Goal: Information Seeking & Learning: Learn about a topic

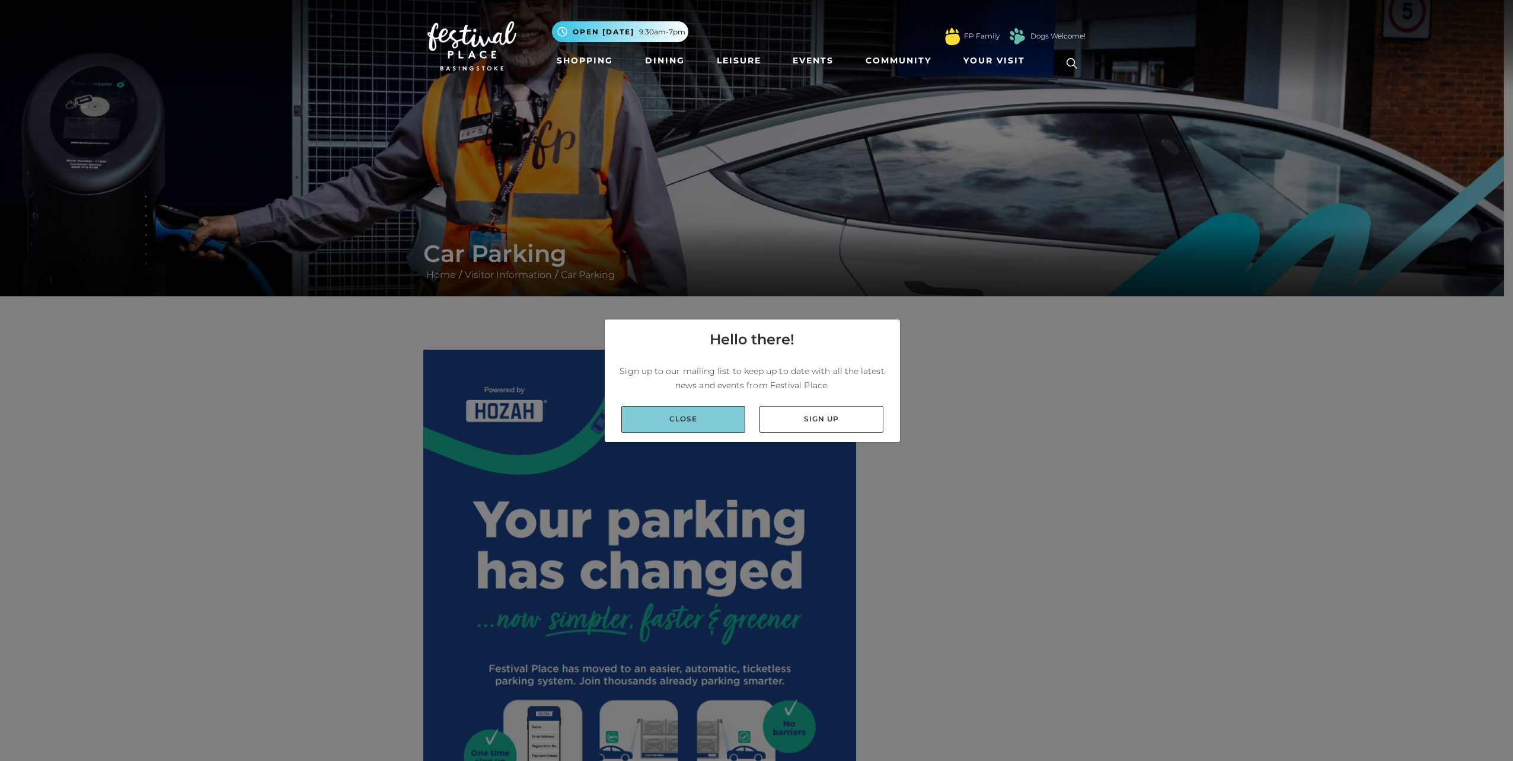
click at [707, 416] on link "Close" at bounding box center [683, 419] width 124 height 27
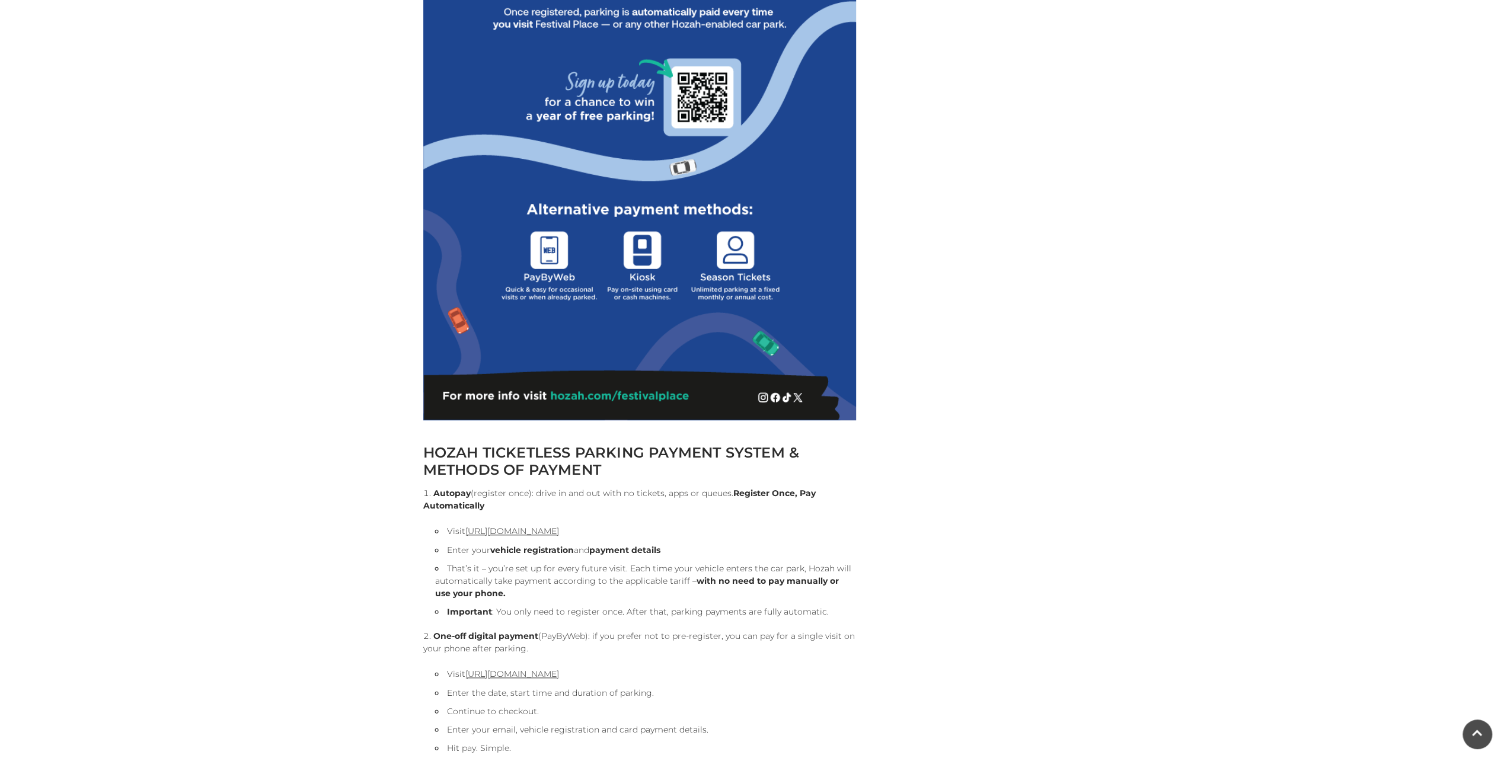
scroll to position [1107, 0]
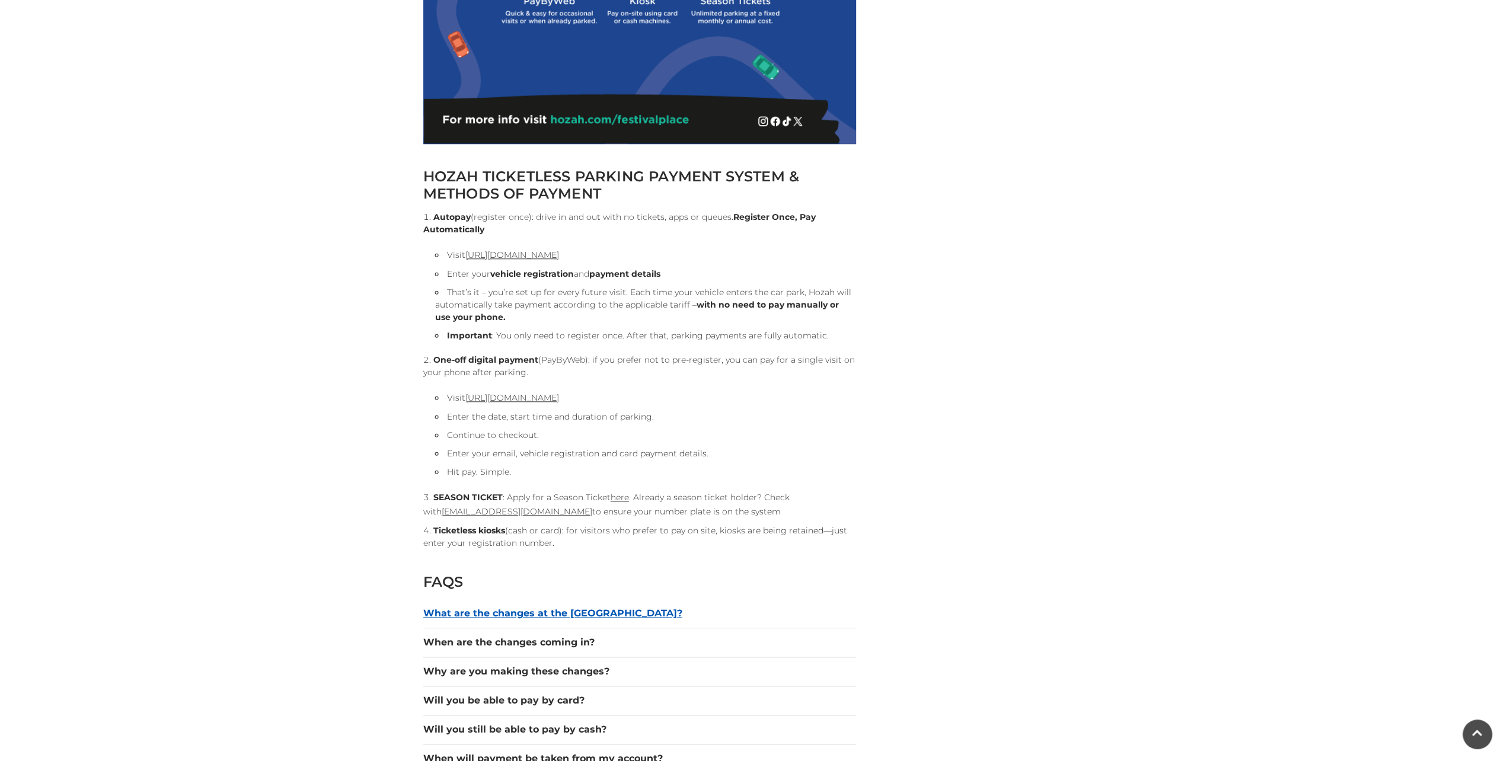
click at [570, 610] on button "What are the changes at the [GEOGRAPHIC_DATA]?" at bounding box center [639, 614] width 433 height 14
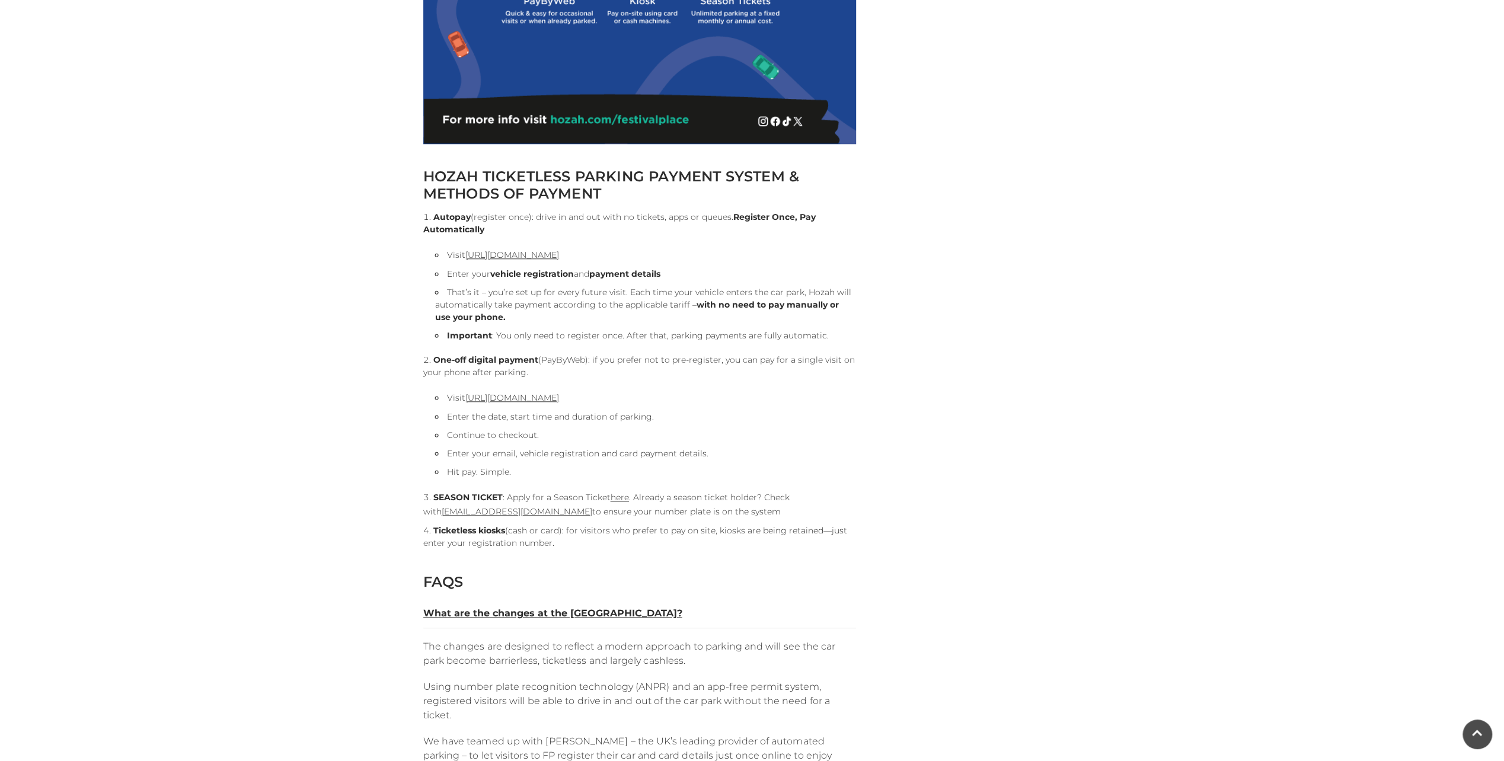
scroll to position [1384, 0]
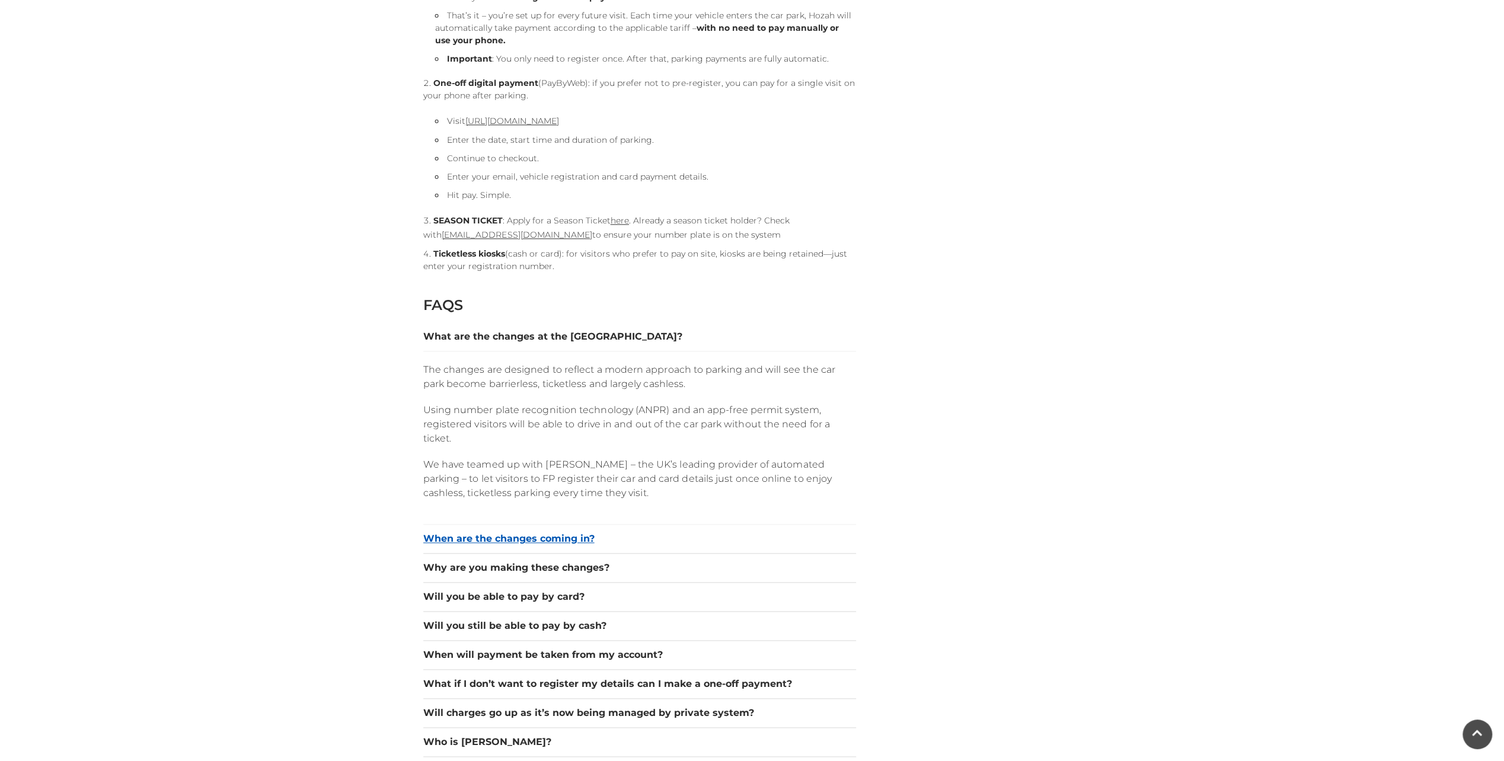
click at [569, 537] on button "When are the changes coming in?" at bounding box center [639, 539] width 433 height 14
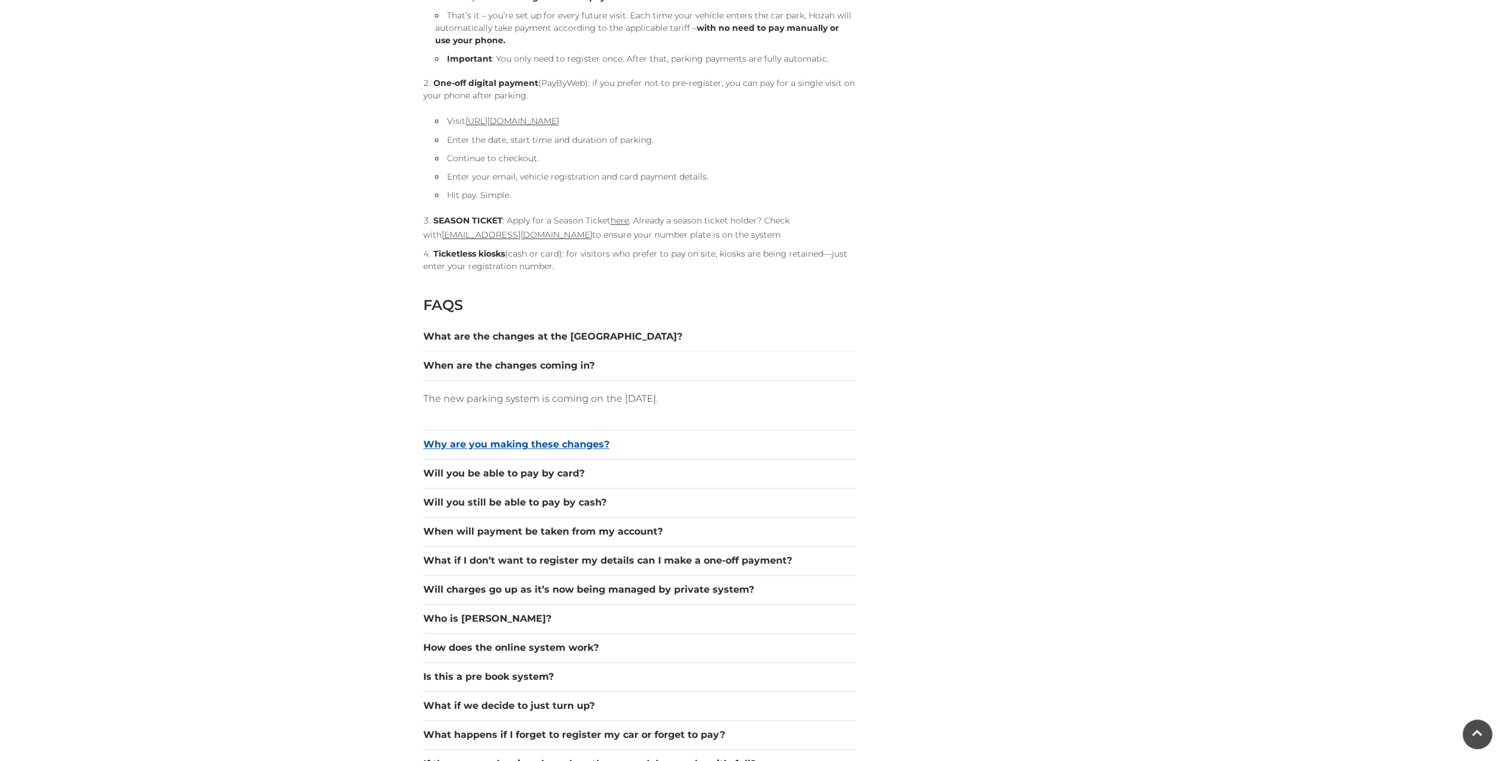
click at [550, 444] on button "Why are you making these changes?" at bounding box center [639, 445] width 433 height 14
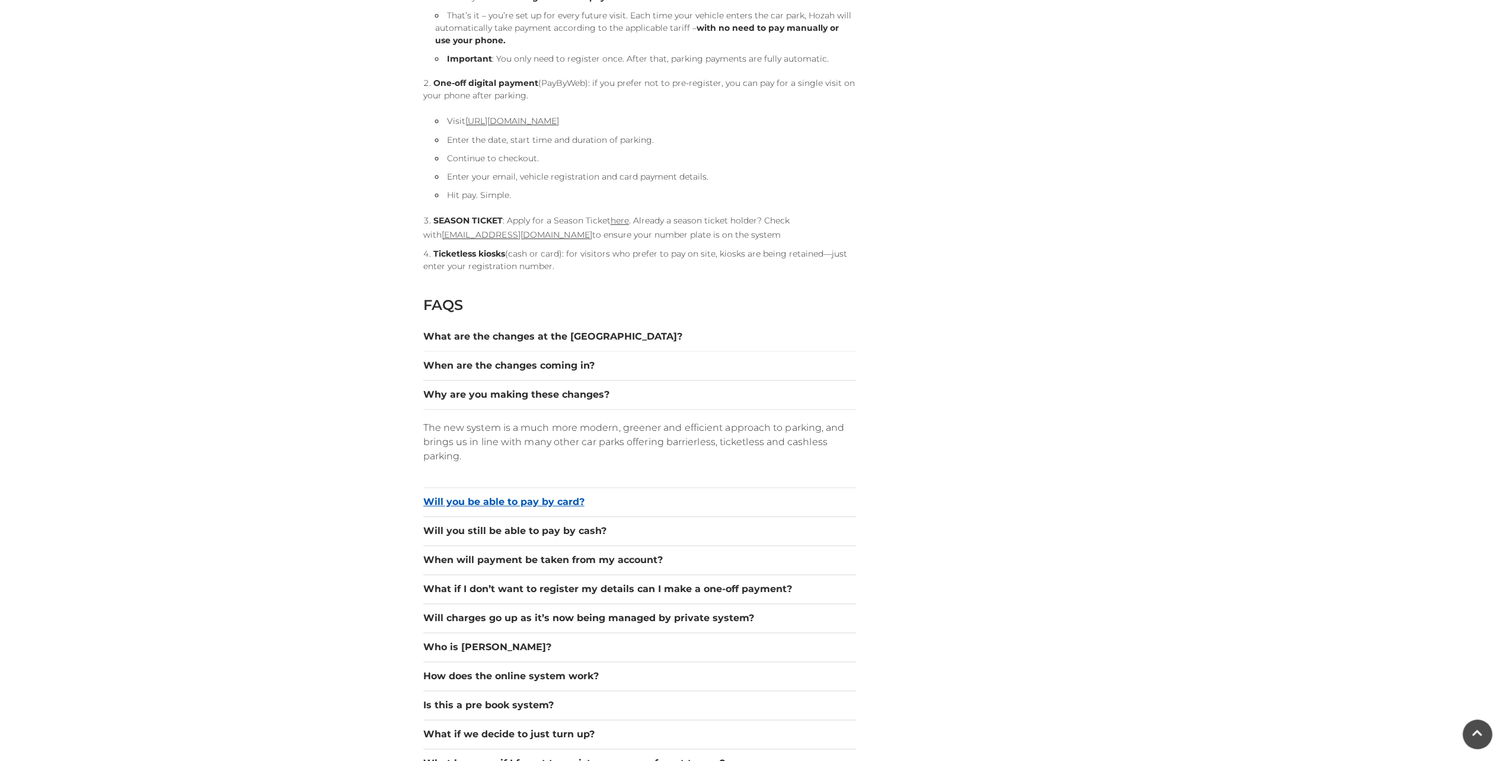
click at [549, 499] on button "Will you be able to pay by card?" at bounding box center [639, 502] width 433 height 14
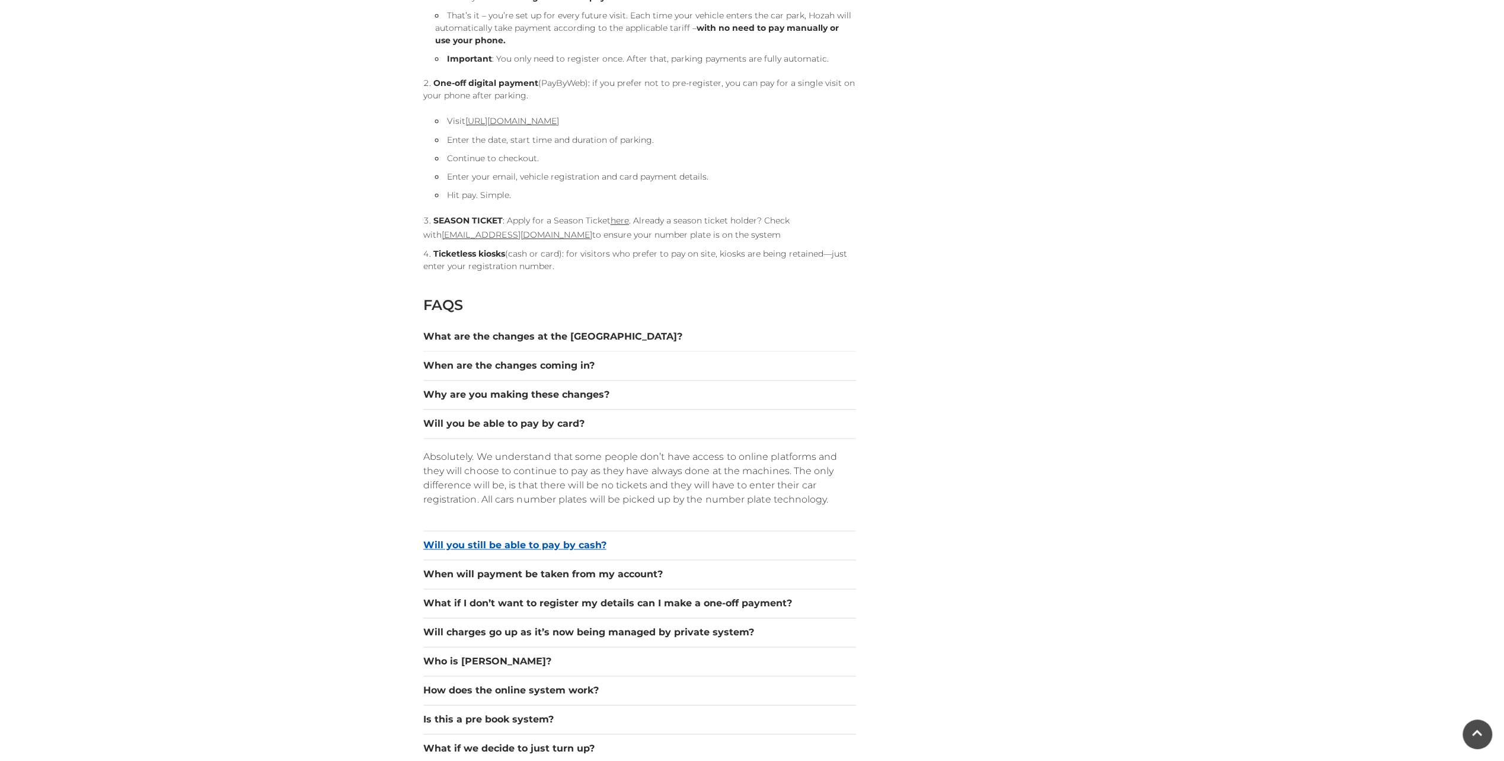
click at [527, 546] on button "Will you still be able to pay by cash?" at bounding box center [639, 545] width 433 height 14
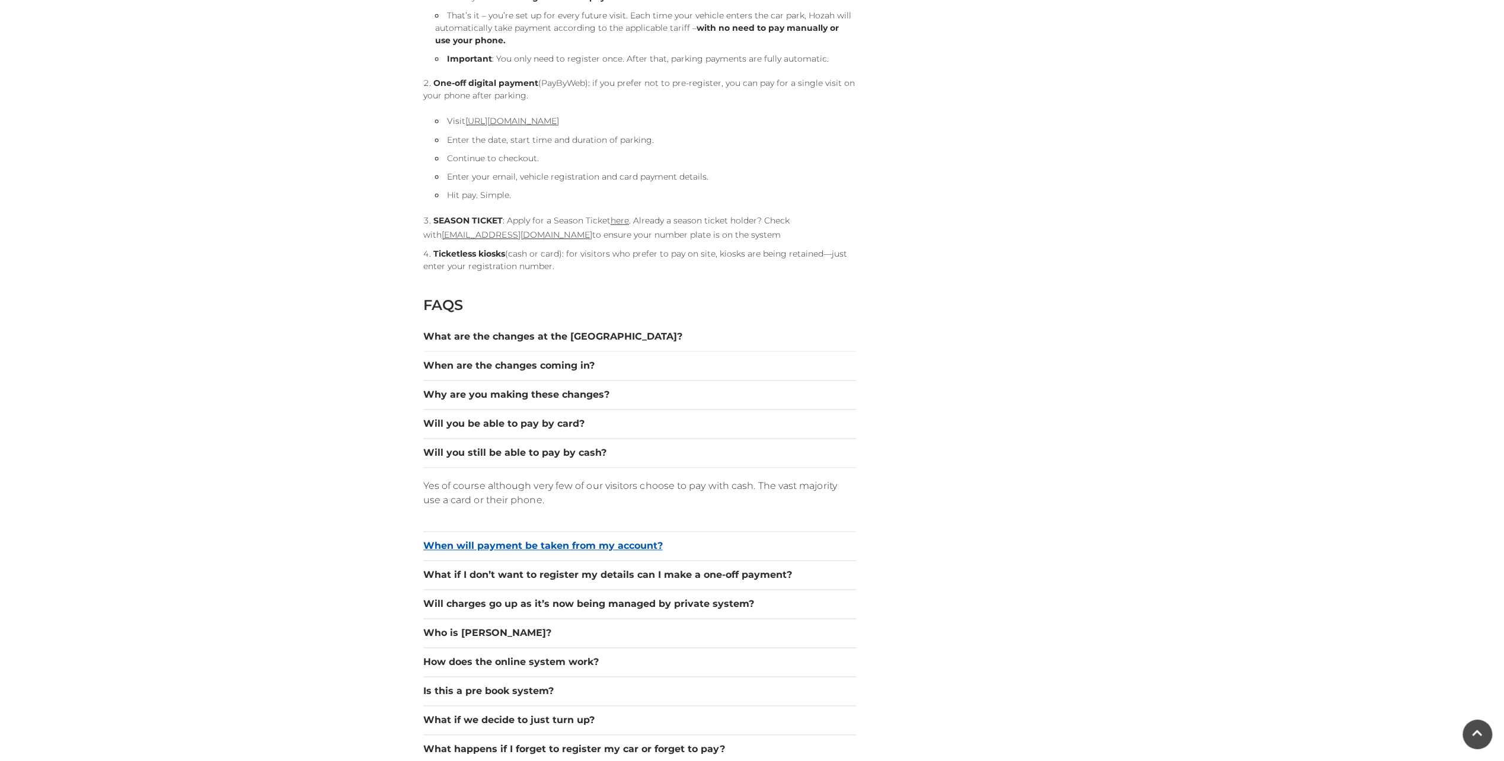
click at [549, 544] on button "When will payment be taken from my account?" at bounding box center [639, 546] width 433 height 14
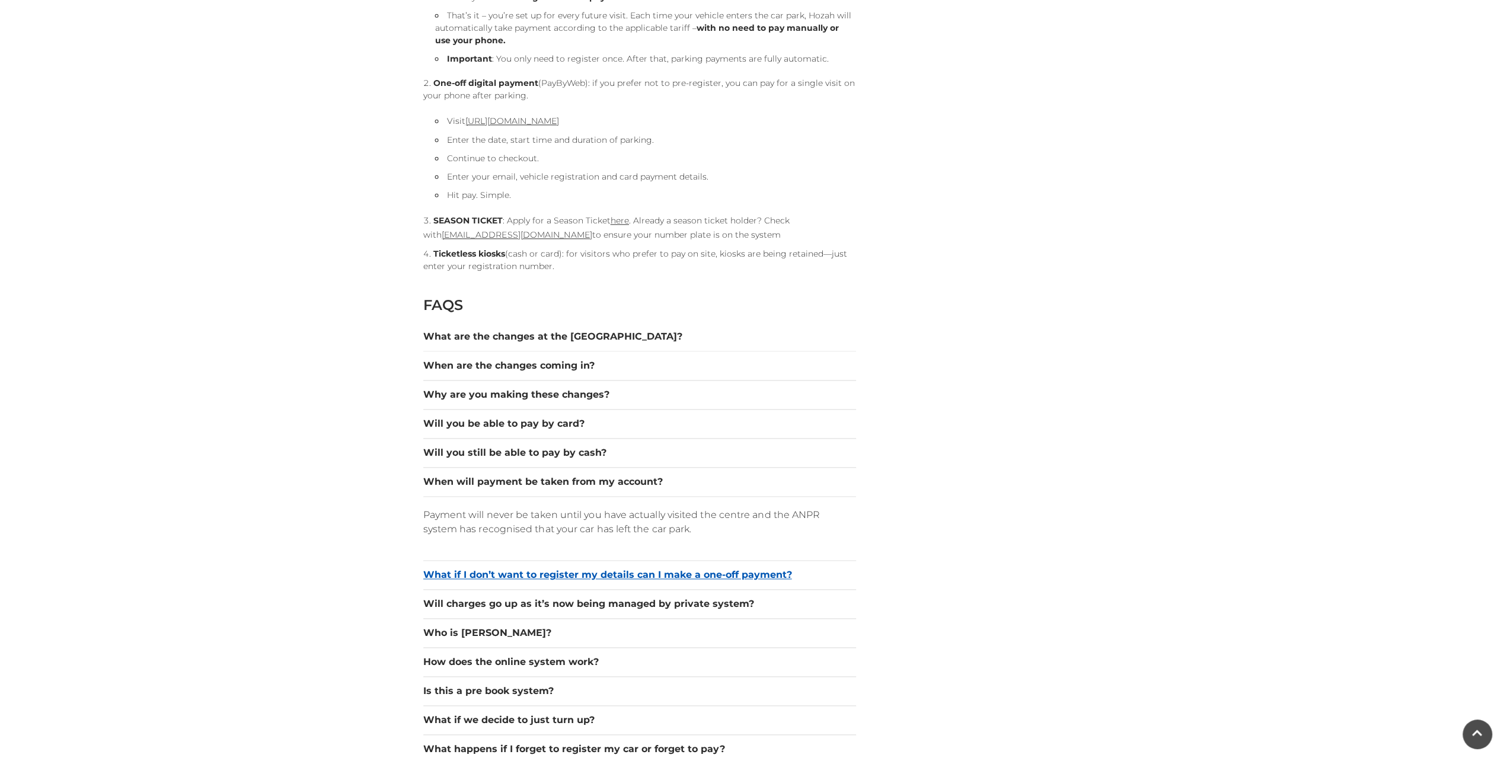
click at [718, 573] on button "What if I don’t want to register my details can I make a one-off payment?" at bounding box center [639, 575] width 433 height 14
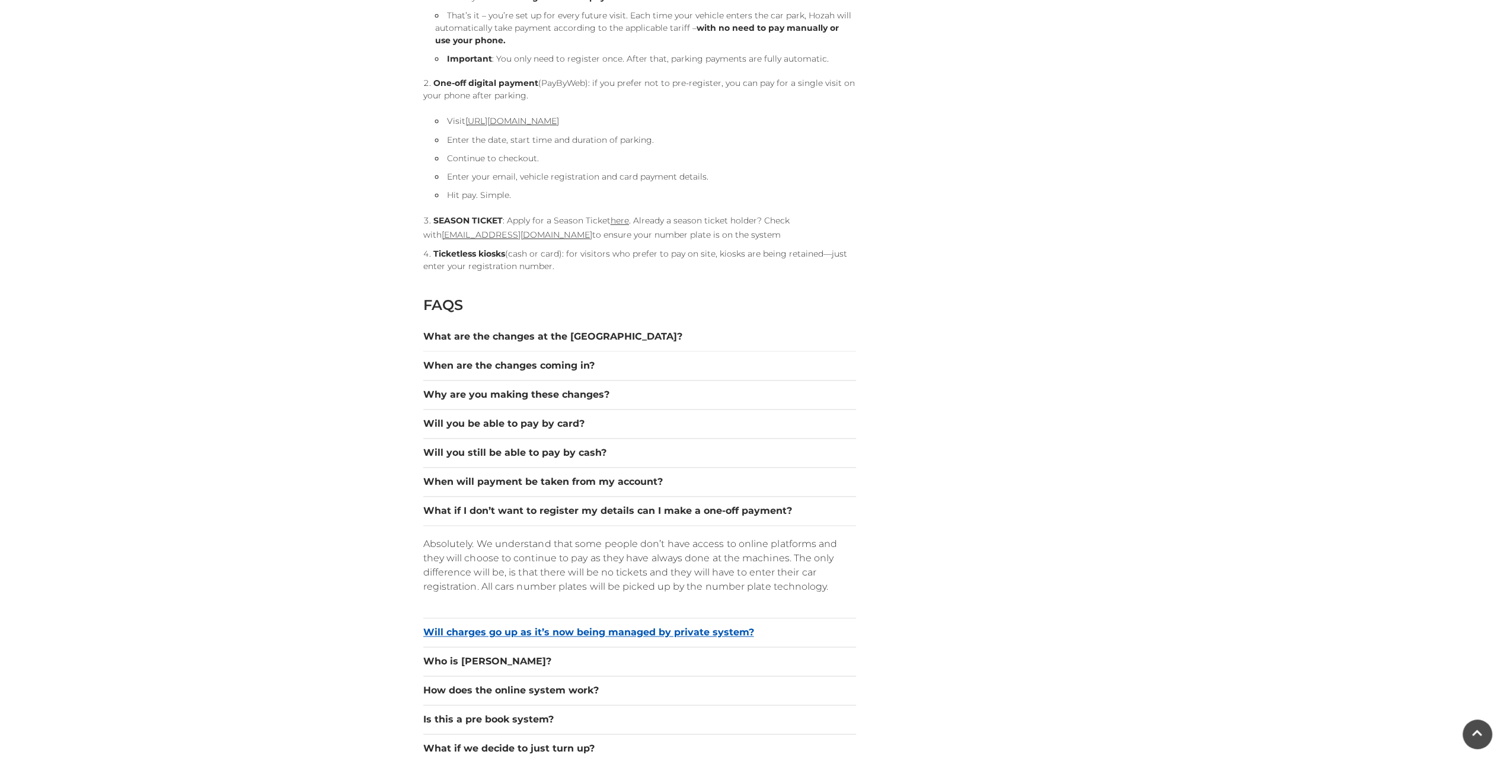
click at [627, 629] on button "Will charges go up as it’s now being managed by private system?" at bounding box center [639, 633] width 433 height 14
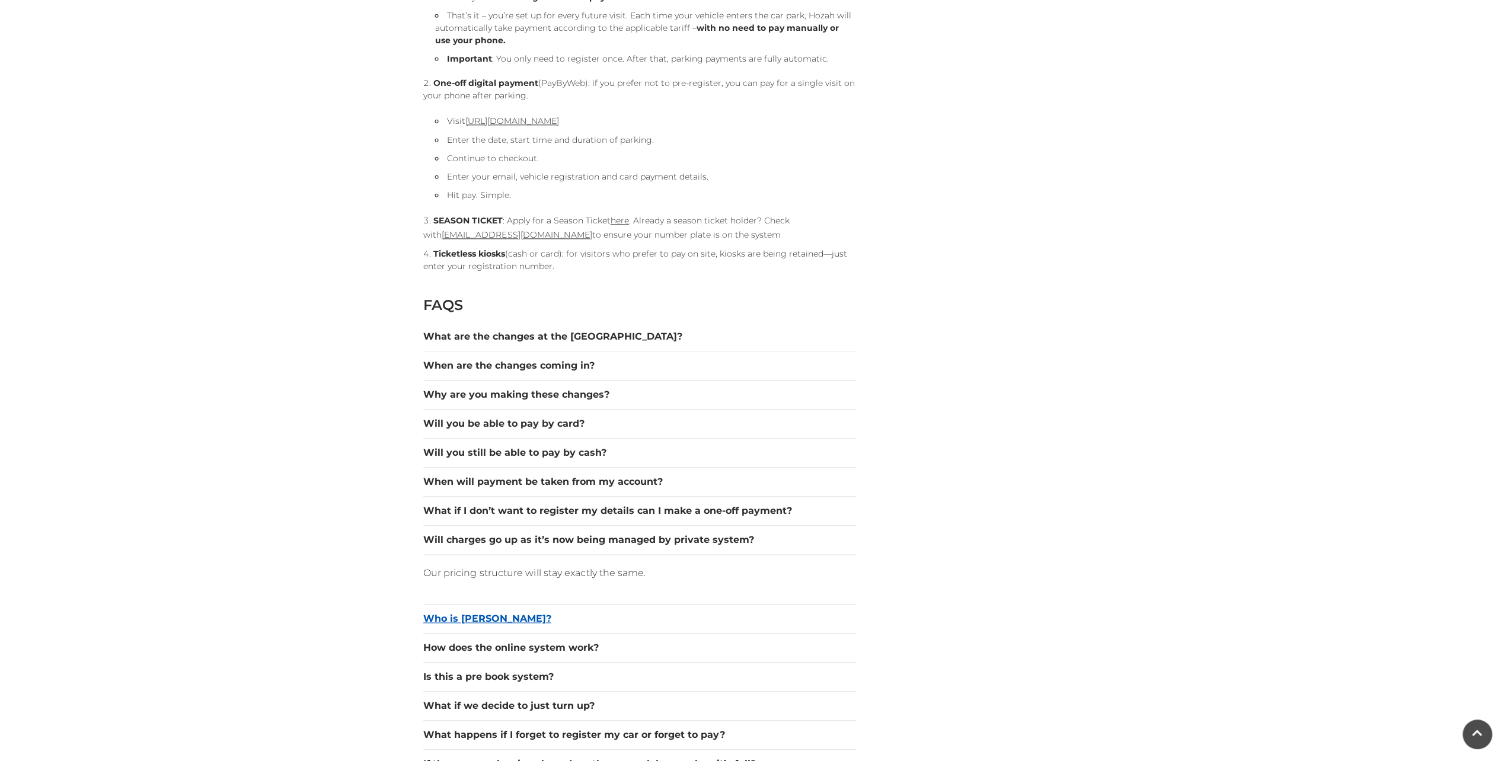
click at [464, 613] on button "Who is [PERSON_NAME]?" at bounding box center [639, 619] width 433 height 14
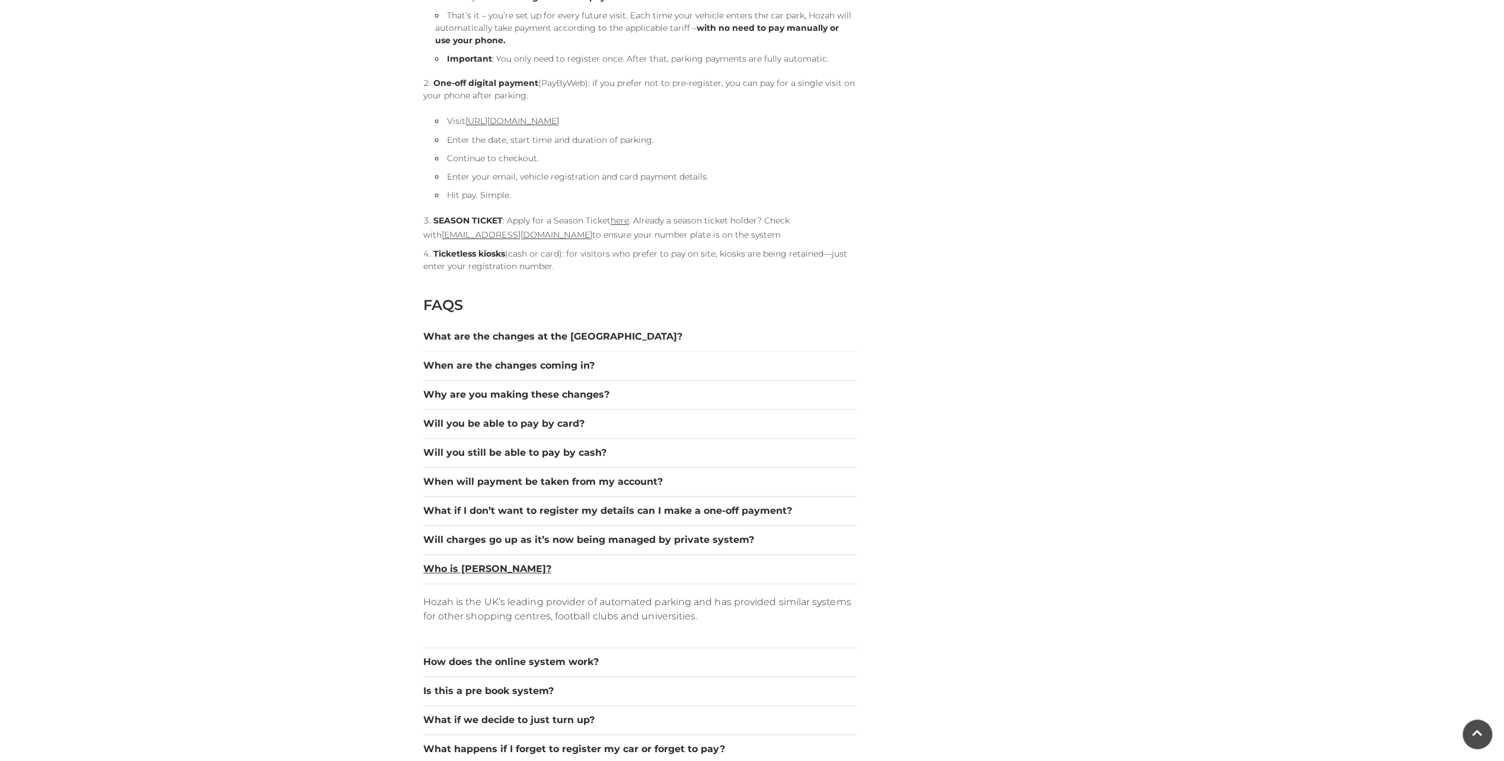
scroll to position [1660, 0]
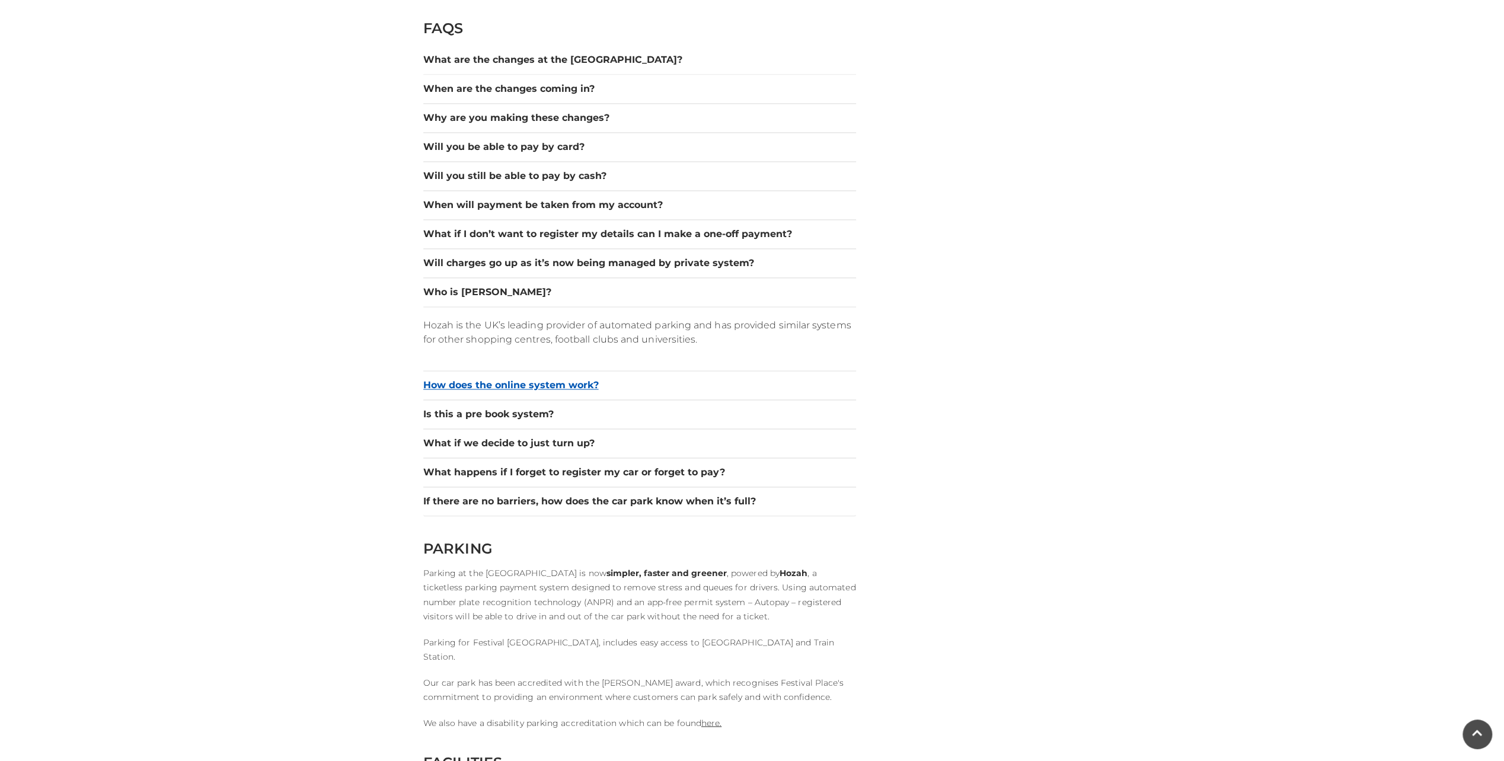
click at [537, 389] on button "How does the online system work?" at bounding box center [639, 385] width 433 height 14
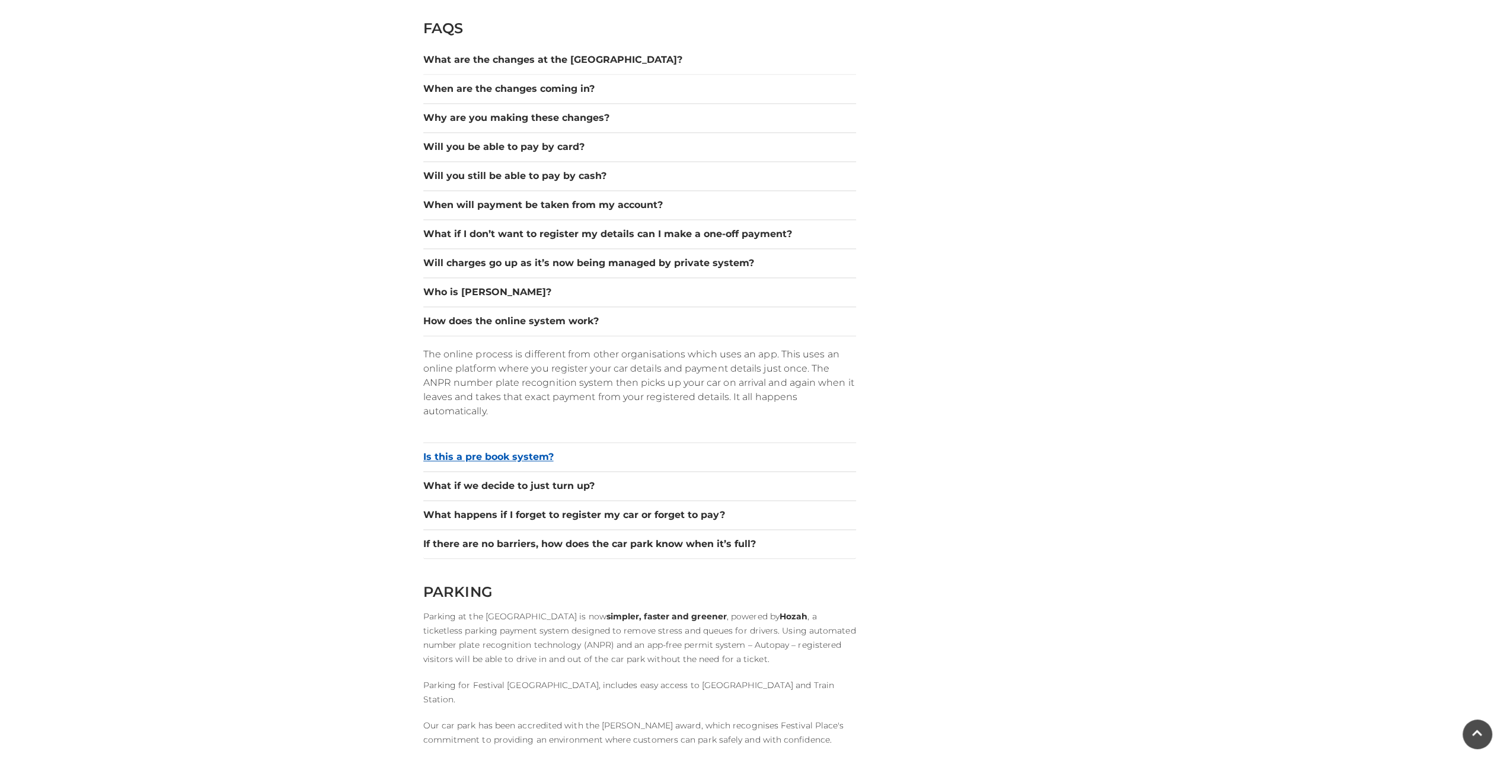
click at [512, 455] on button "Is this a pre book system?" at bounding box center [639, 457] width 433 height 14
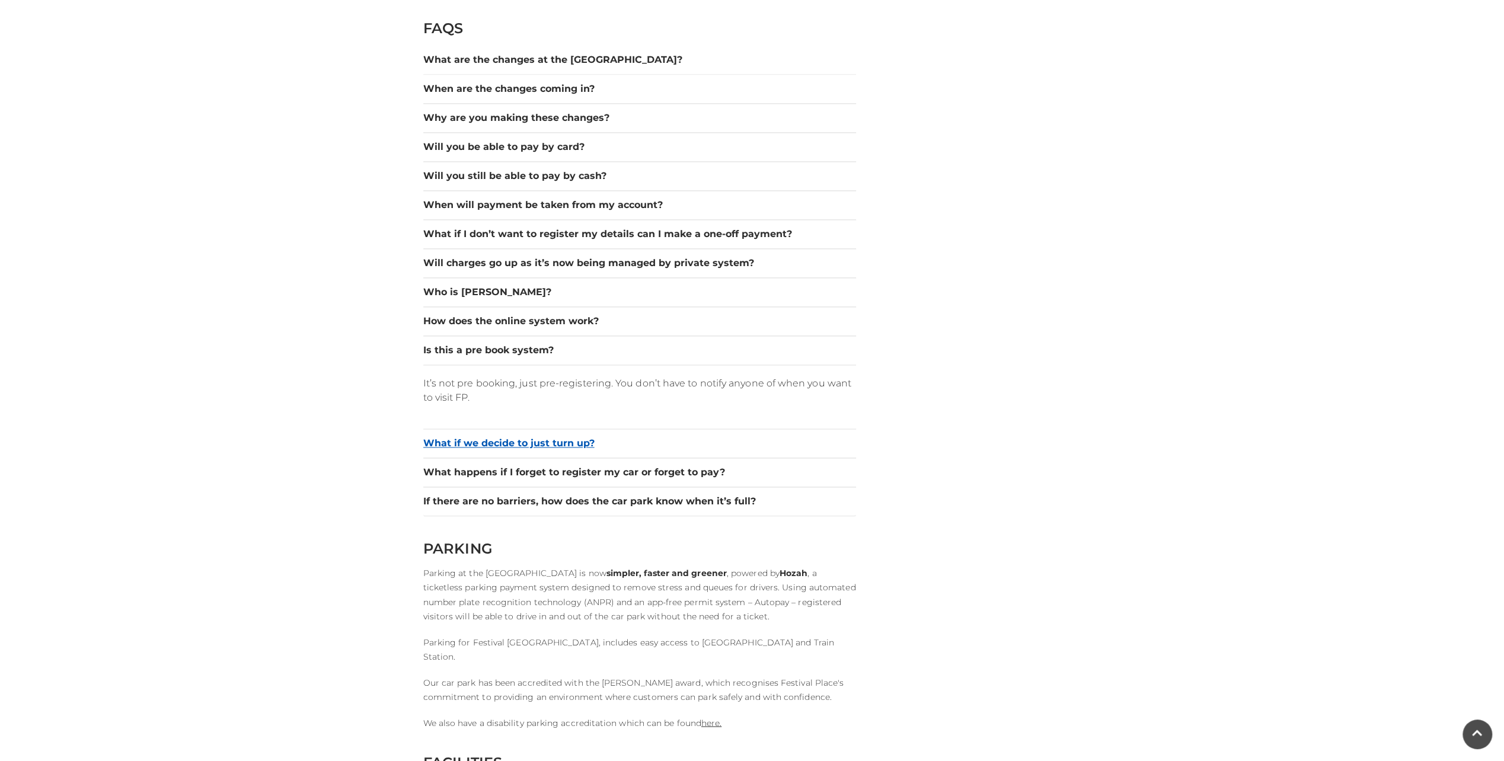
click at [560, 438] on button "What if we decide to just turn up?" at bounding box center [639, 443] width 433 height 14
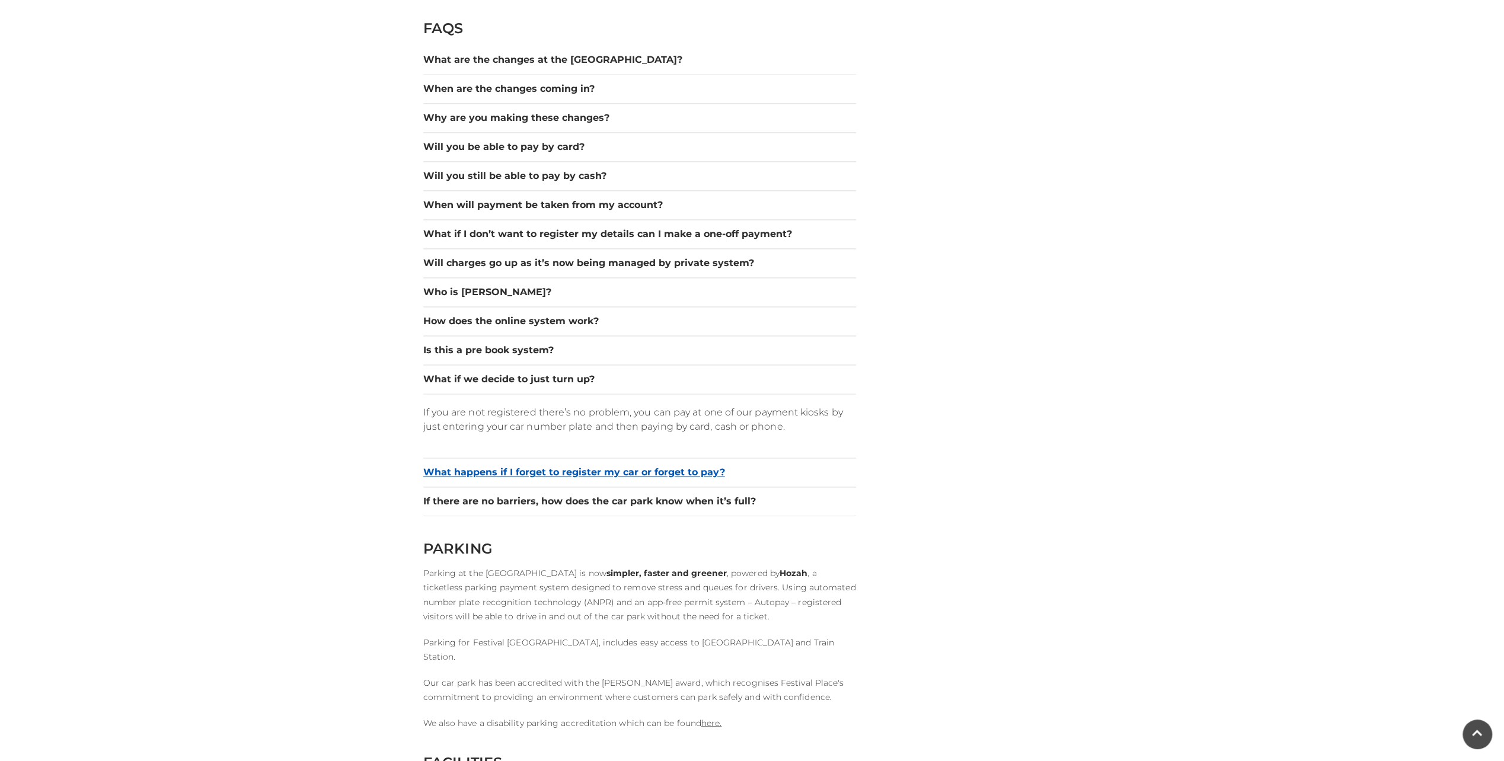
click at [693, 471] on button "What happens if I forget to register my car or forget to pay?" at bounding box center [639, 473] width 433 height 14
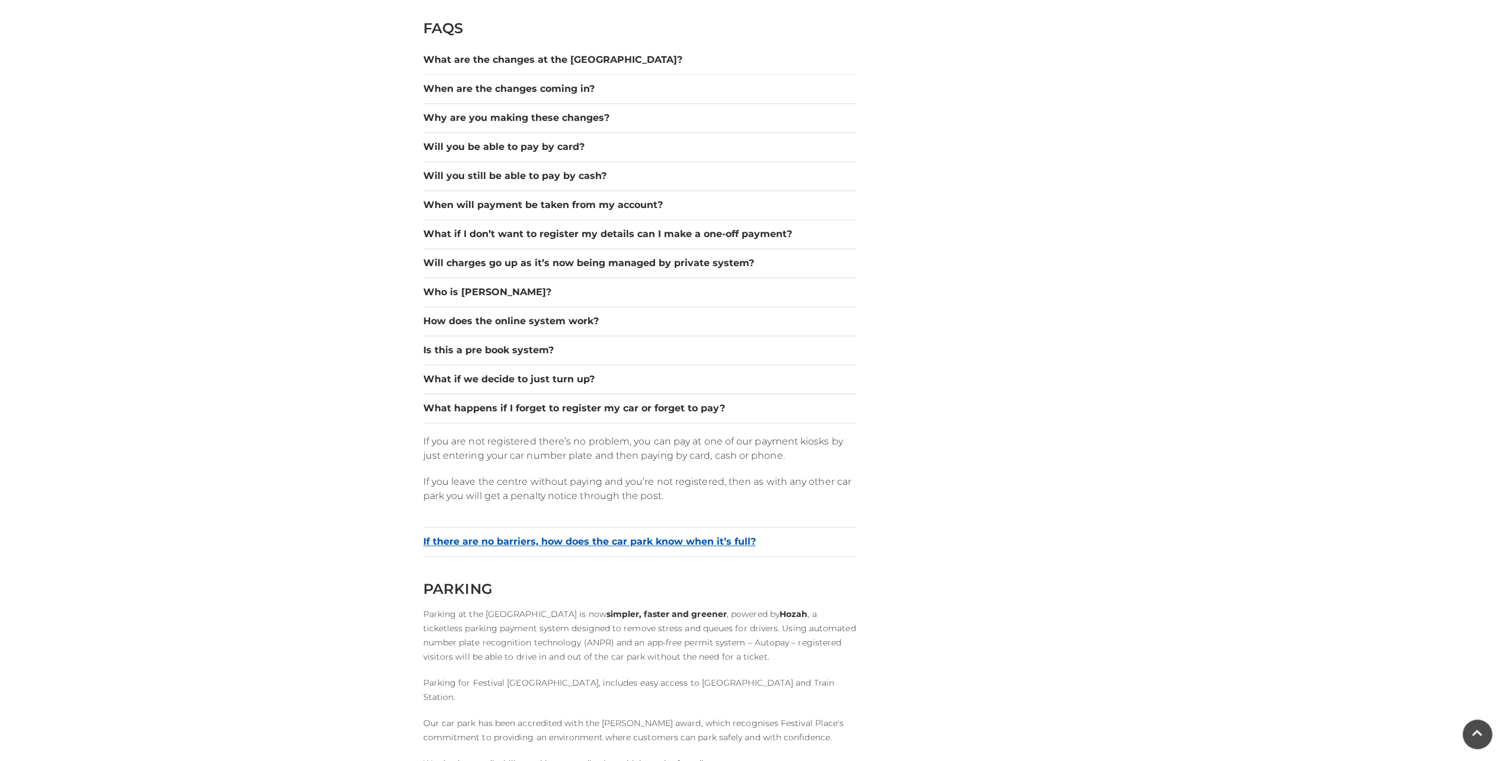
click at [725, 537] on button "If there are no barriers, how does the car park know when it’s full?" at bounding box center [639, 542] width 433 height 14
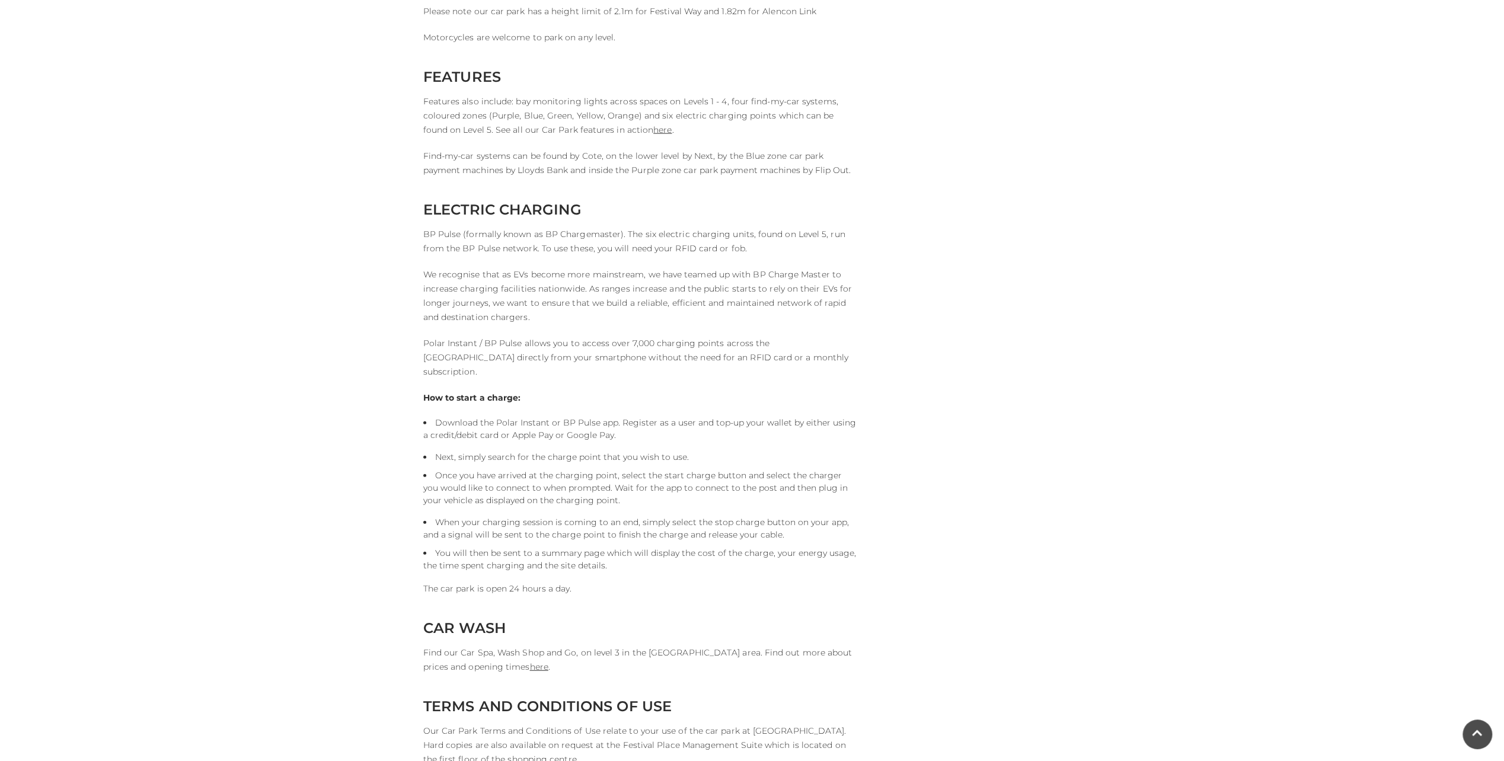
scroll to position [2767, 0]
